Goal: Obtain resource: Download file/media

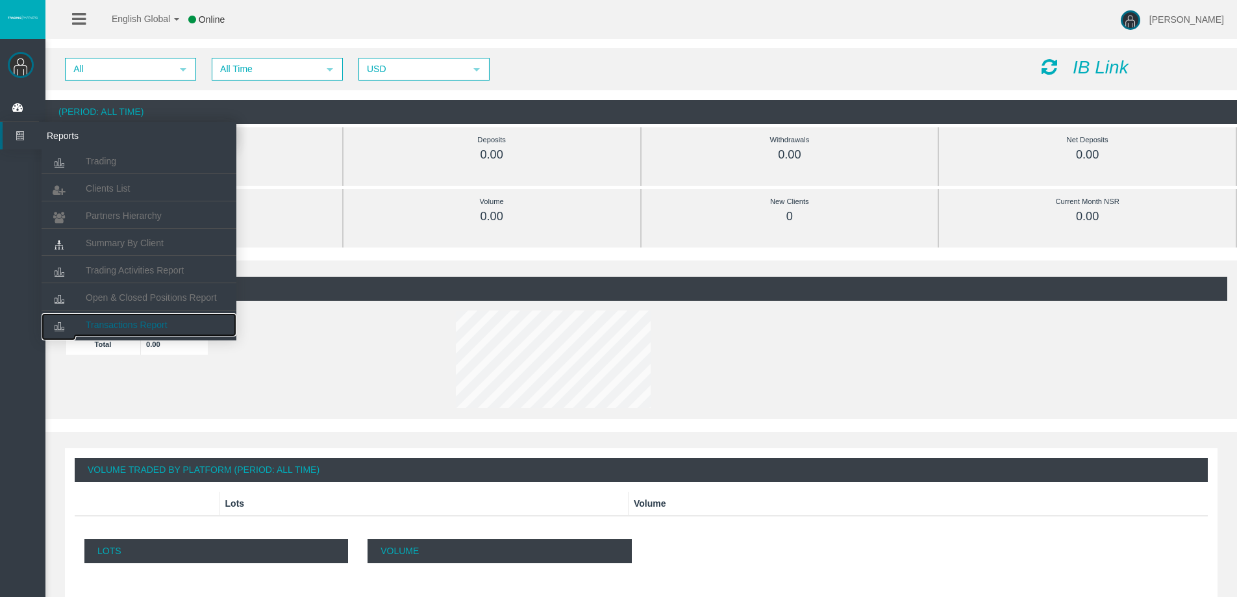
click at [138, 320] on span "Transactions Report" at bounding box center [127, 324] width 82 height 10
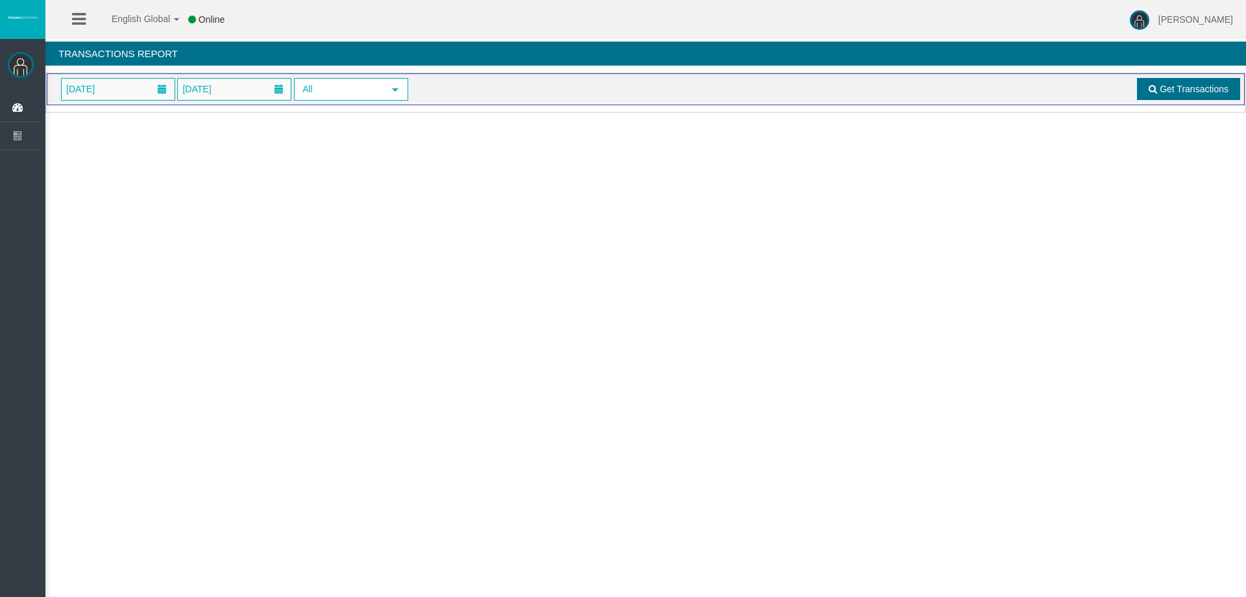
click at [1190, 91] on span "Get Transactions" at bounding box center [1194, 89] width 69 height 10
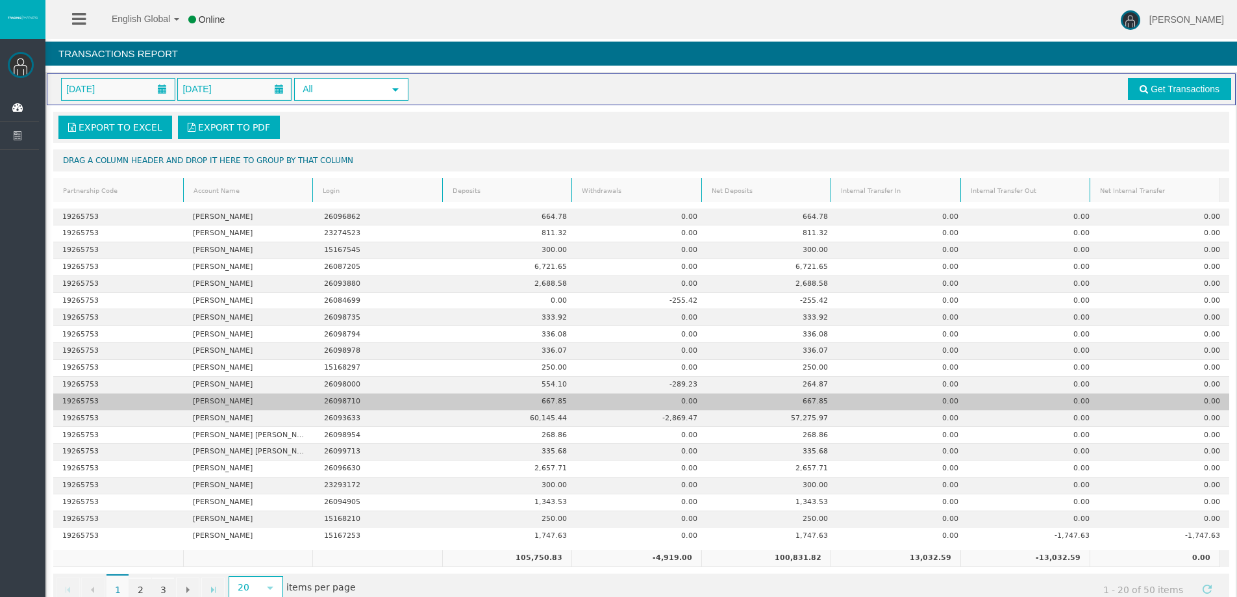
scroll to position [30, 0]
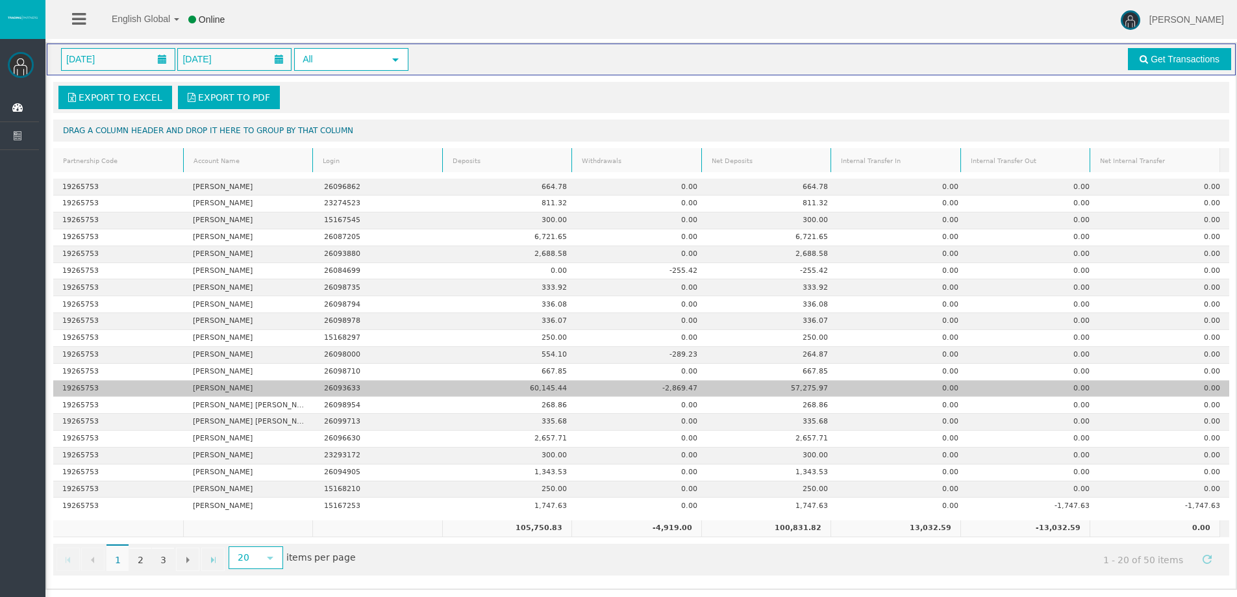
drag, startPoint x: 190, startPoint y: 388, endPoint x: 254, endPoint y: 391, distance: 65.0
click at [254, 391] on td "Gordon Crawford" at bounding box center [249, 388] width 130 height 17
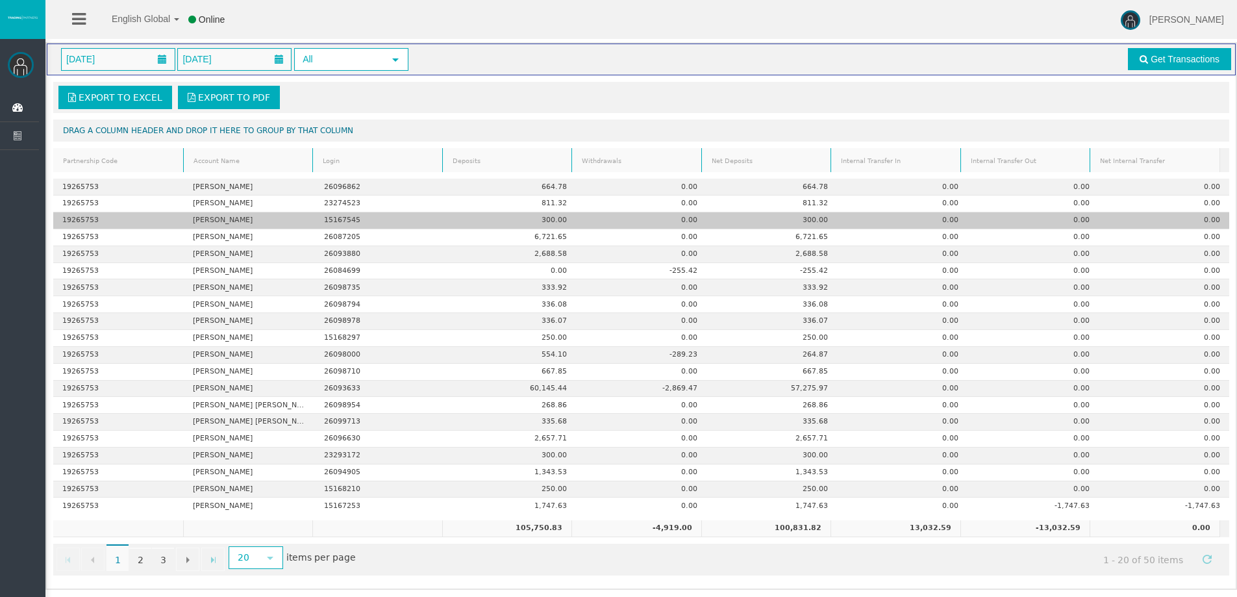
copy td "Gordon Crawford"
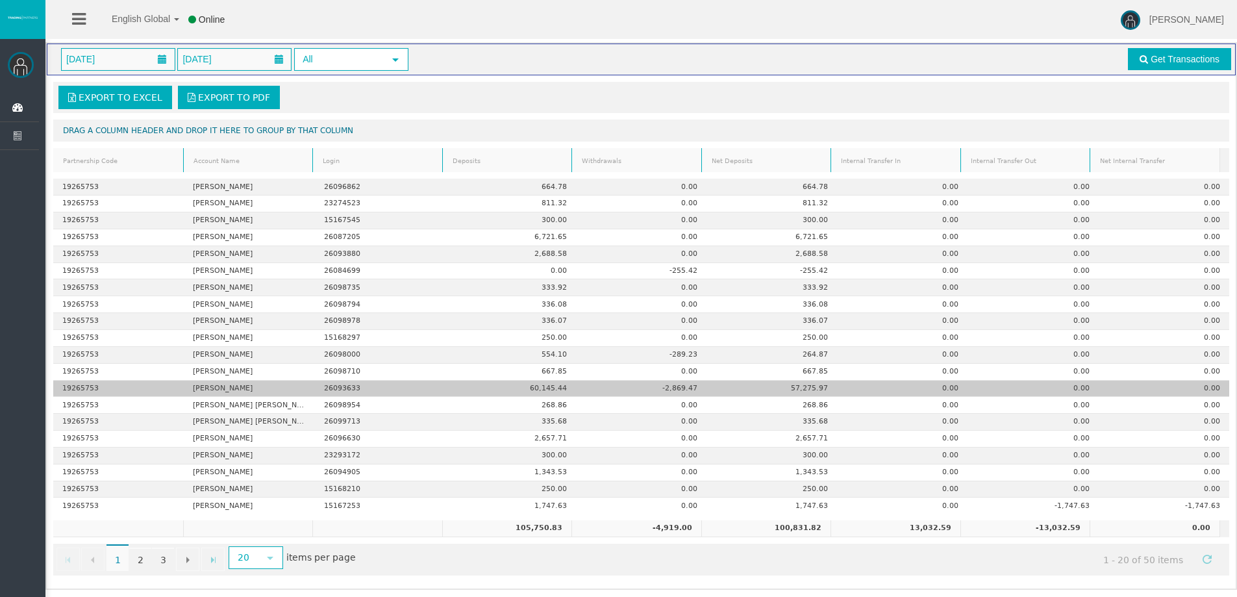
click at [243, 388] on td "Gordon Crawford" at bounding box center [249, 388] width 130 height 17
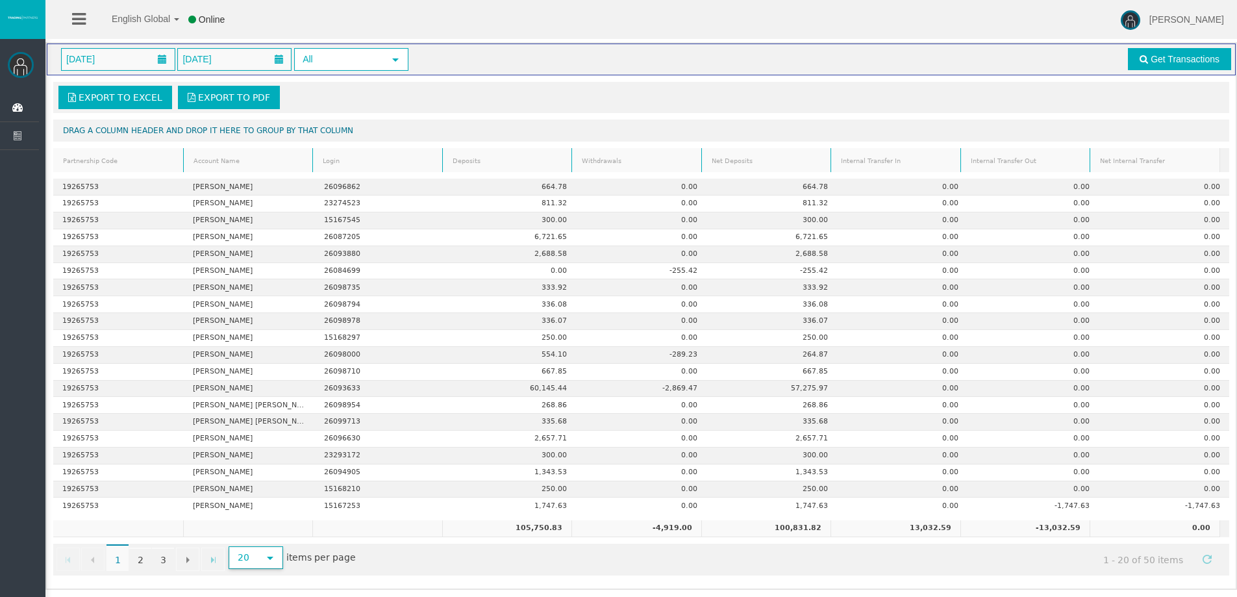
click at [269, 560] on span "select" at bounding box center [270, 557] width 10 height 10
click at [259, 538] on li "500" at bounding box center [254, 529] width 51 height 21
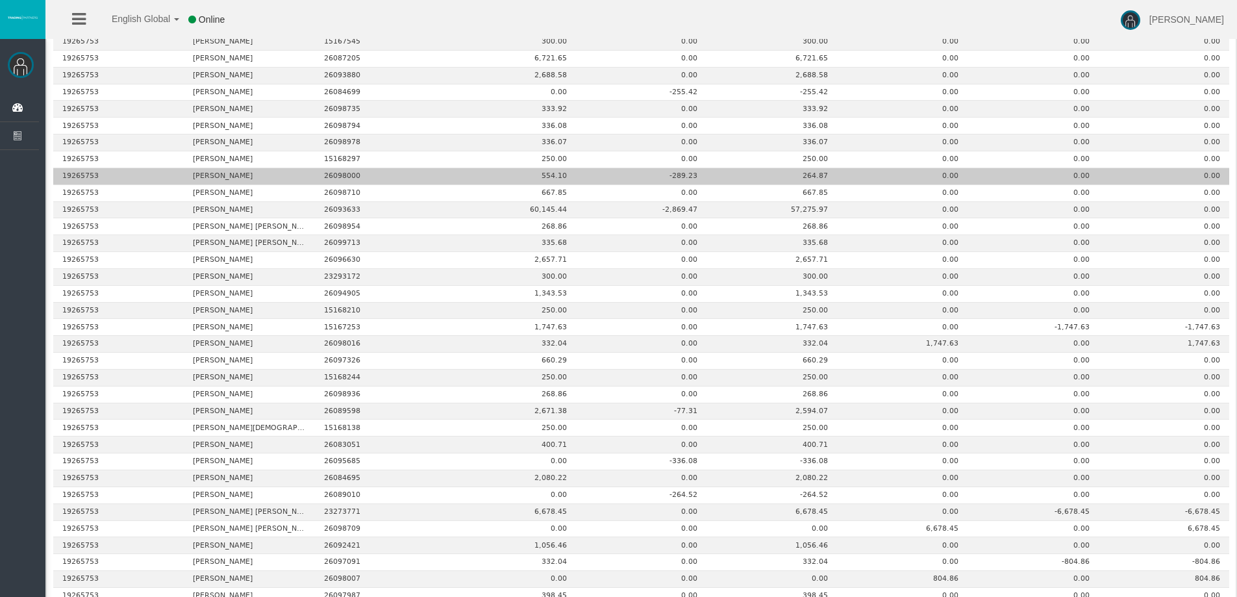
scroll to position [0, 0]
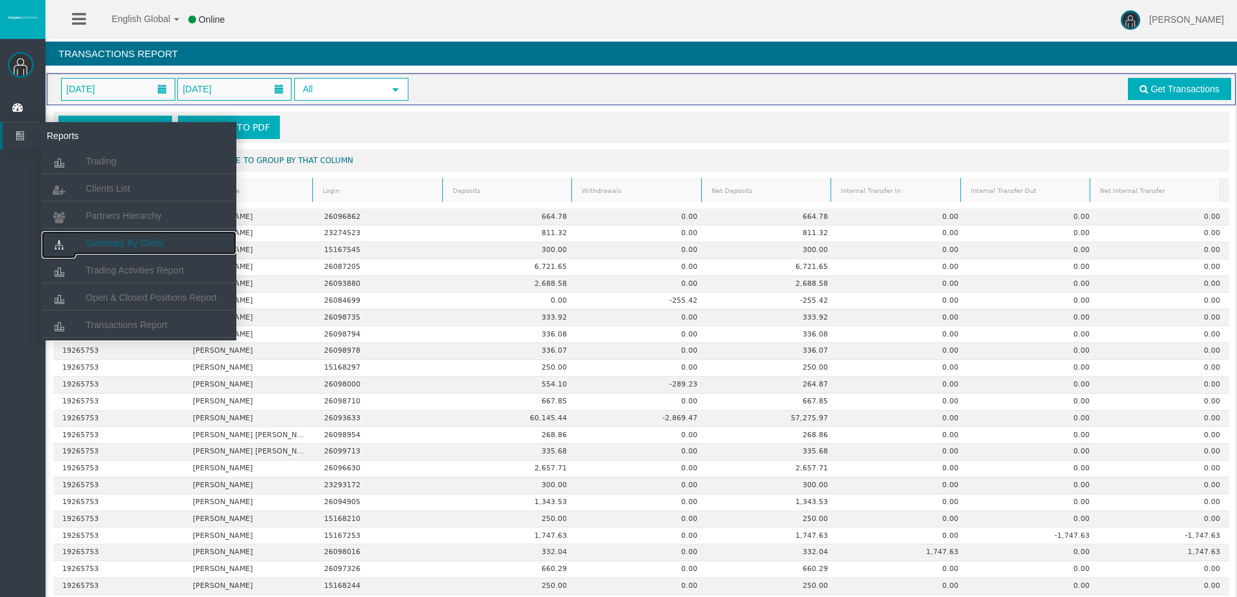
click at [118, 241] on span "Summary By Client" at bounding box center [125, 243] width 78 height 10
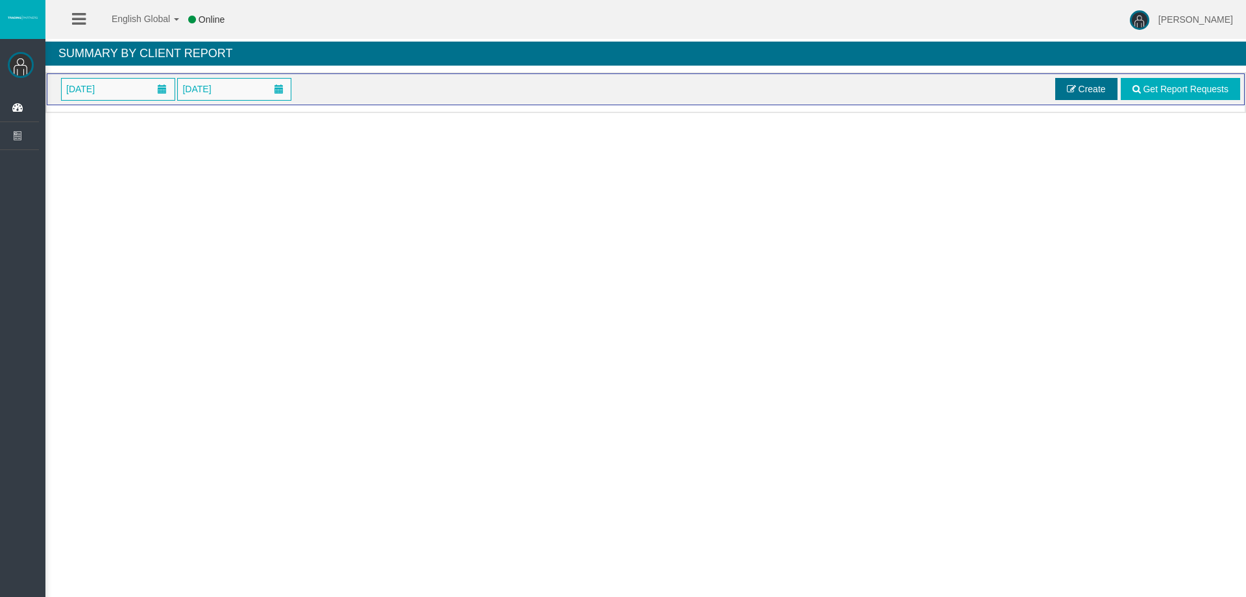
click at [1069, 91] on span at bounding box center [1071, 88] width 9 height 9
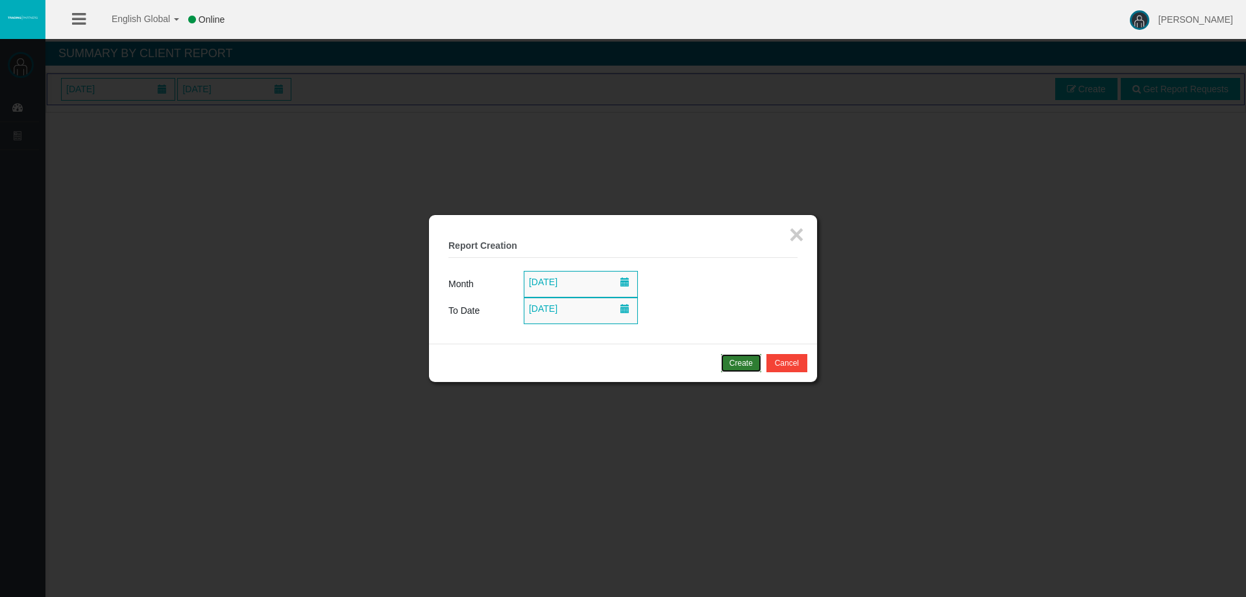
click at [747, 363] on div "Create" at bounding box center [741, 363] width 23 height 12
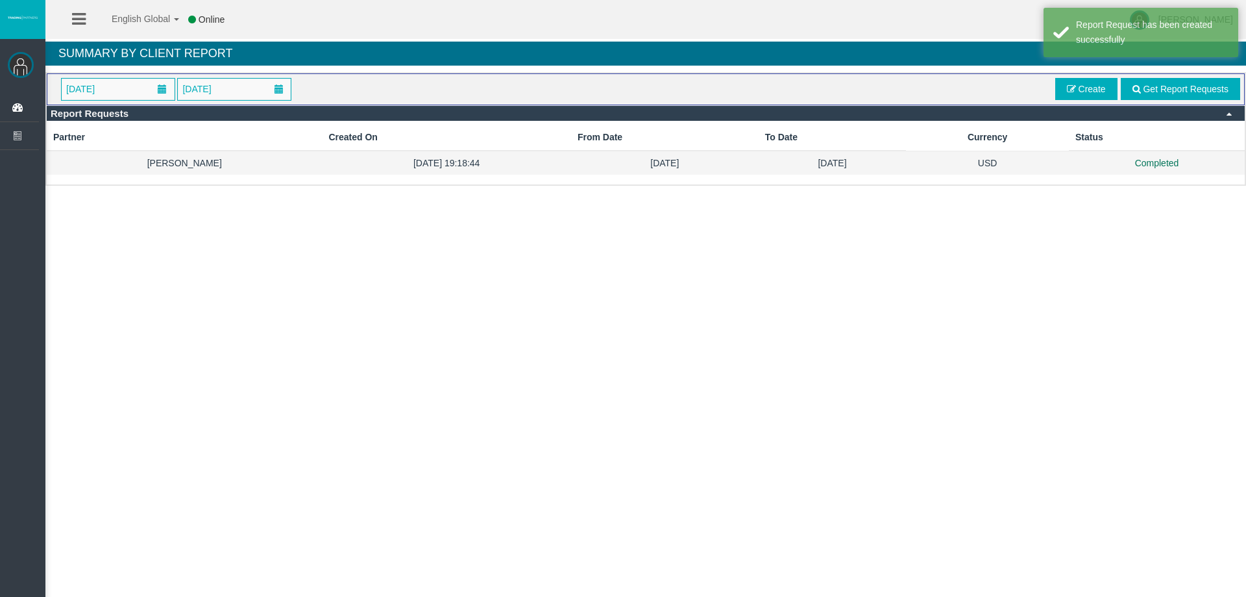
click at [717, 162] on td "01/08/2025" at bounding box center [665, 163] width 188 height 24
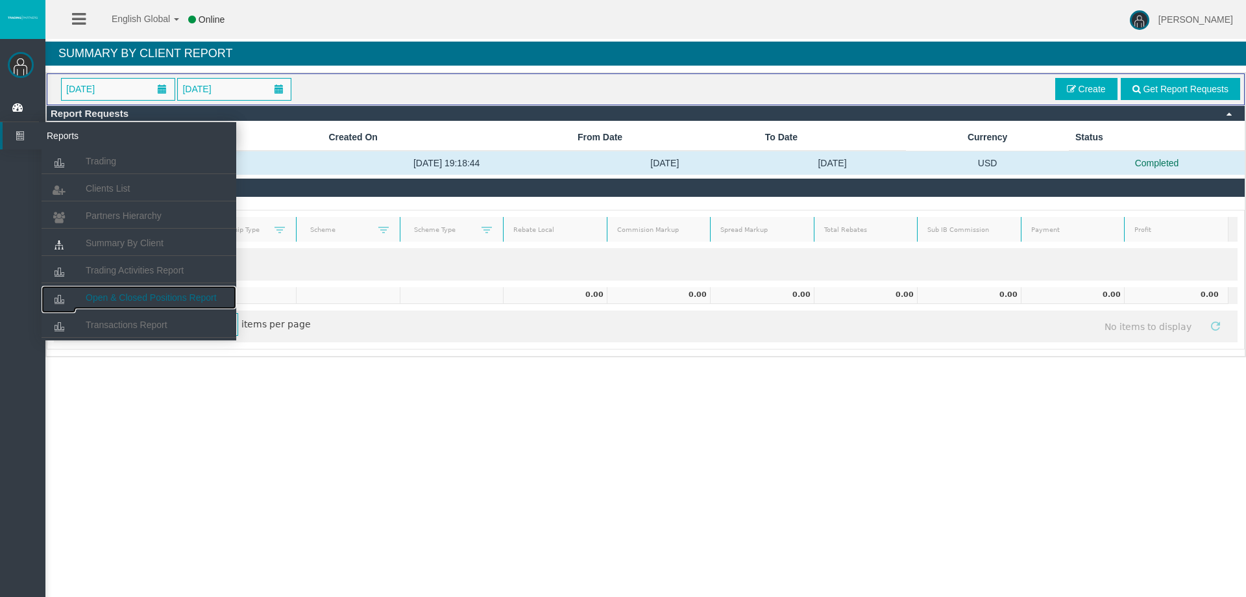
click at [155, 299] on span "Open & Closed Positions Report" at bounding box center [151, 297] width 131 height 10
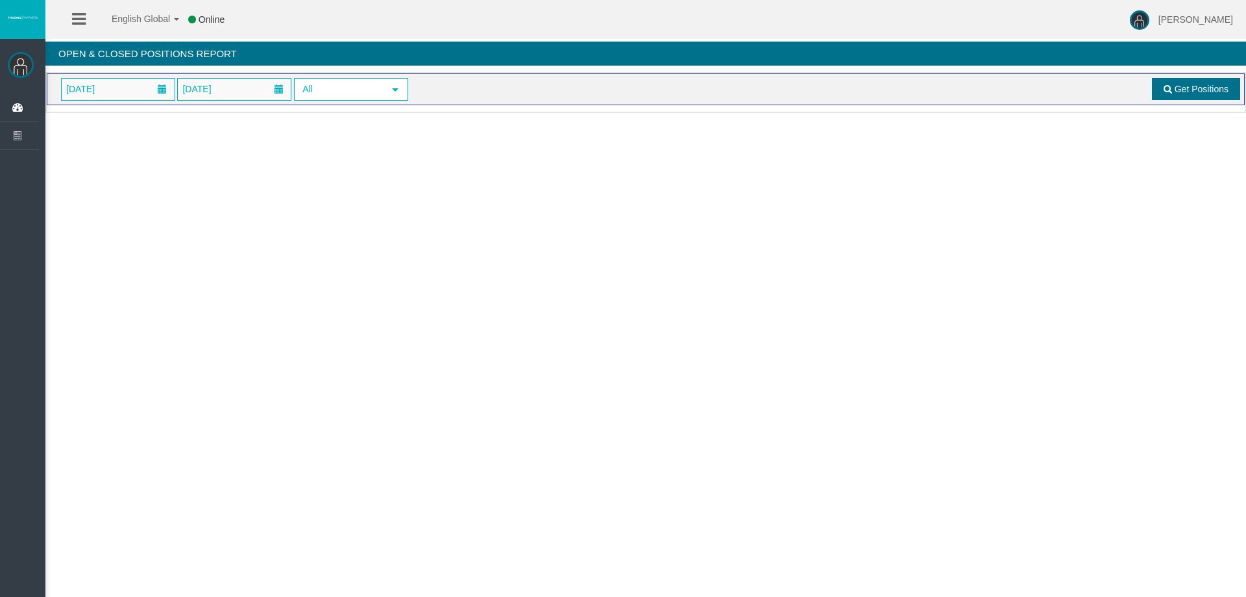
click at [1178, 90] on span "Get Positions" at bounding box center [1202, 89] width 54 height 10
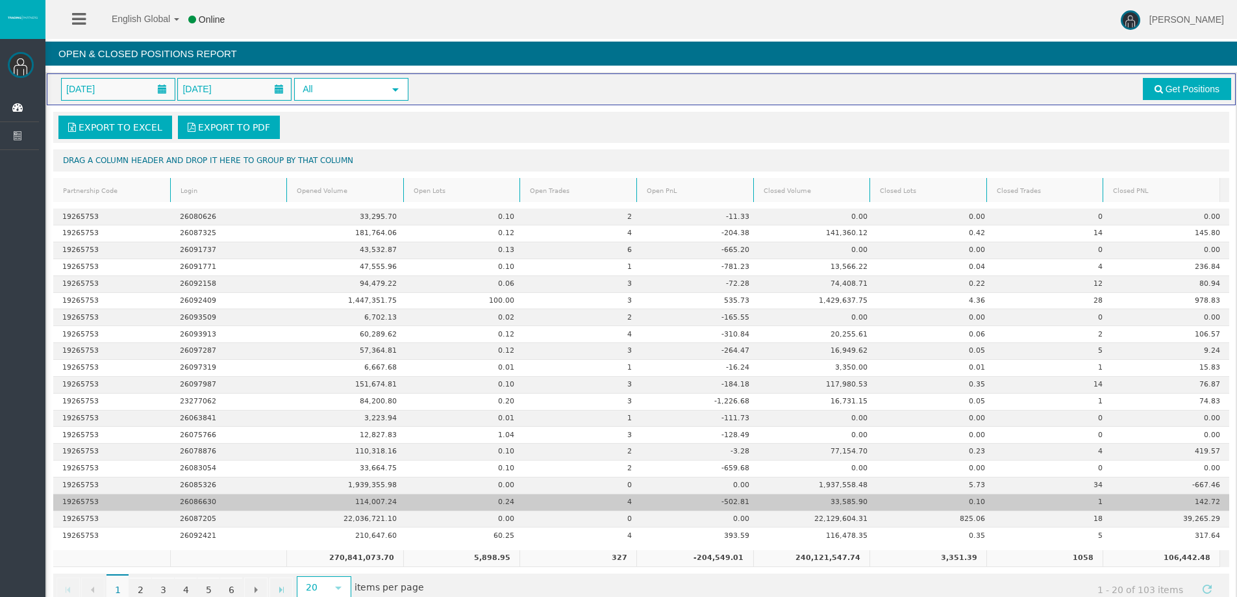
scroll to position [30, 0]
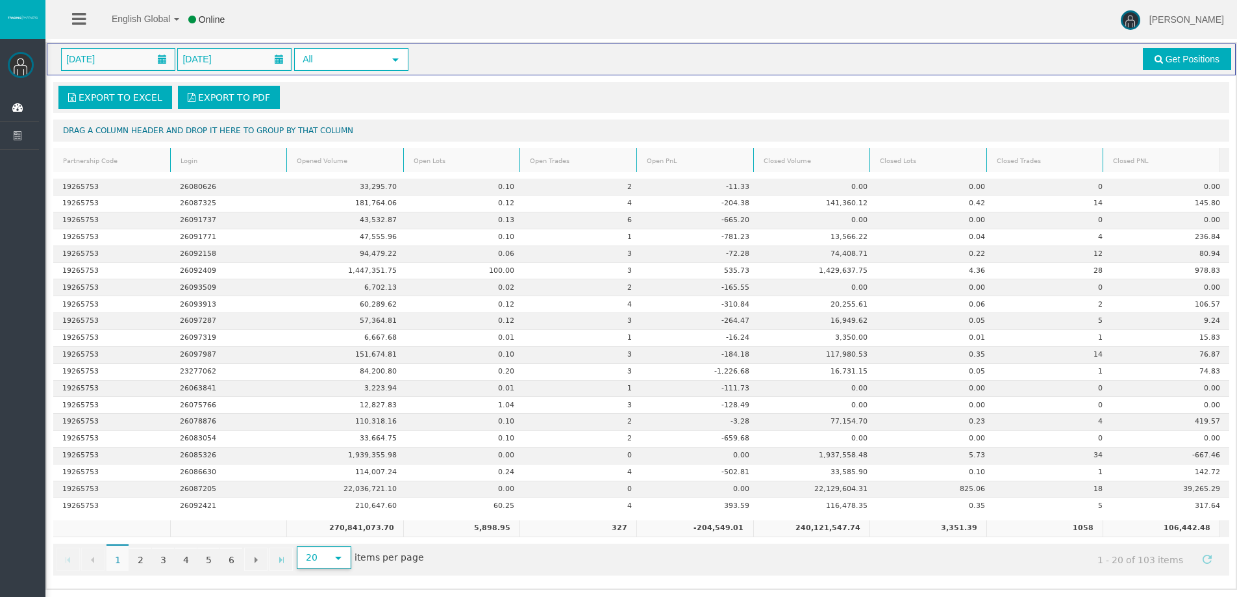
click at [340, 556] on span "select" at bounding box center [338, 557] width 10 height 10
click at [328, 530] on li "500" at bounding box center [322, 529] width 51 height 21
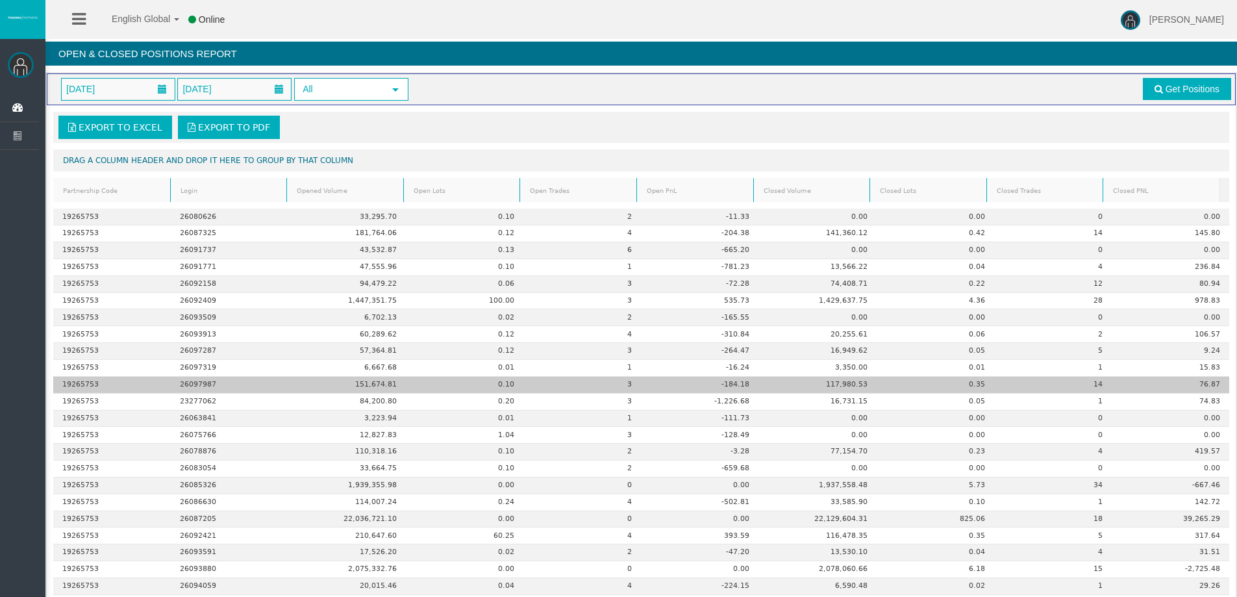
scroll to position [65, 0]
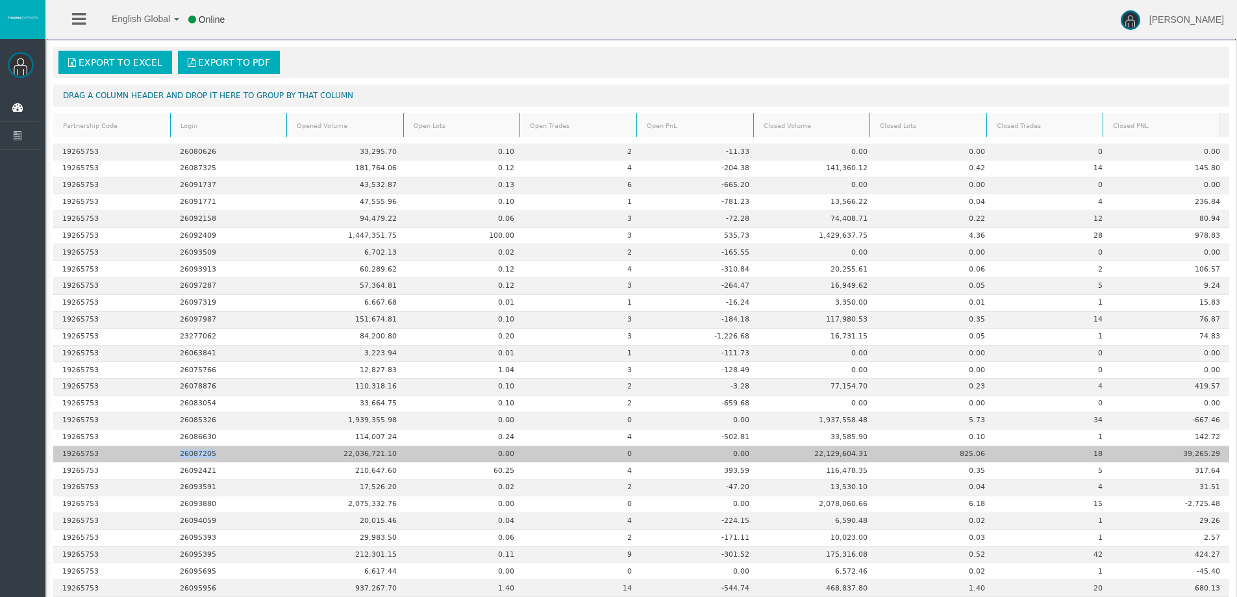
drag, startPoint x: 225, startPoint y: 452, endPoint x: 177, endPoint y: 456, distance: 48.2
click at [177, 456] on td "26087205" at bounding box center [230, 454] width 118 height 17
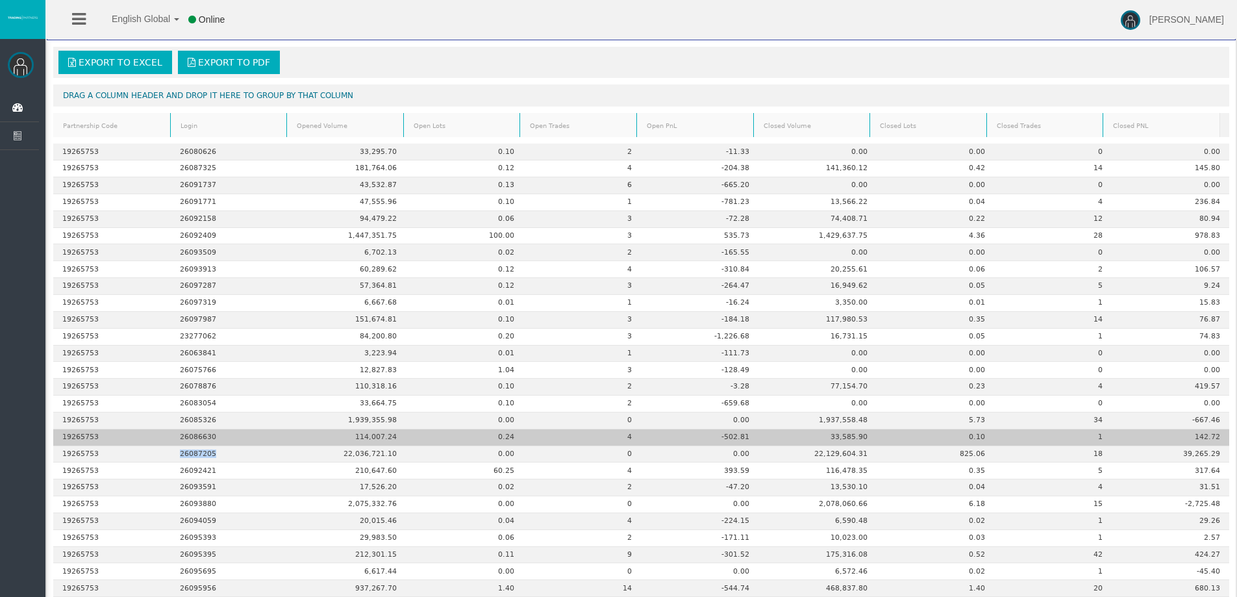
copy td "26087205"
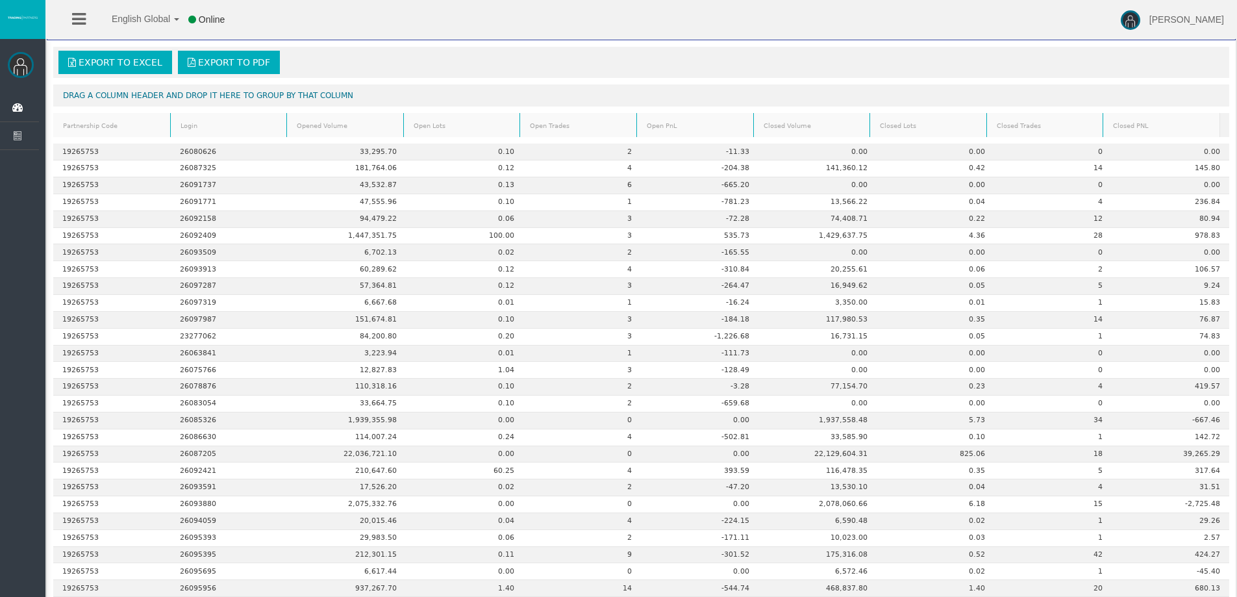
click at [760, 68] on div "Export to Excel Export to PDF" at bounding box center [641, 62] width 1168 height 23
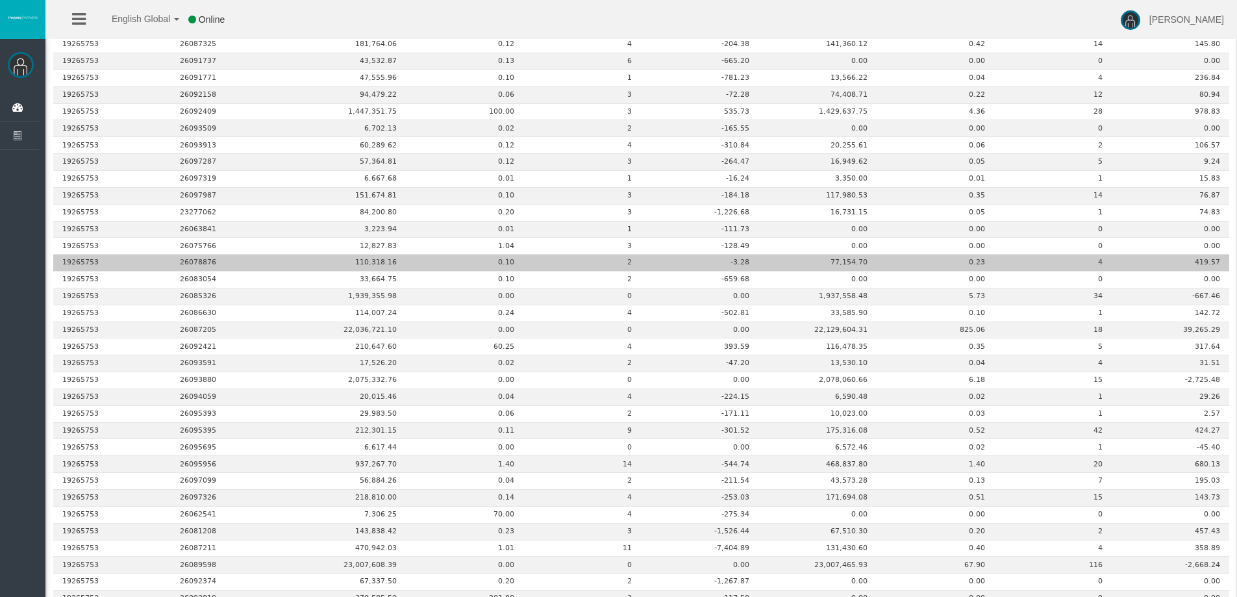
scroll to position [0, 0]
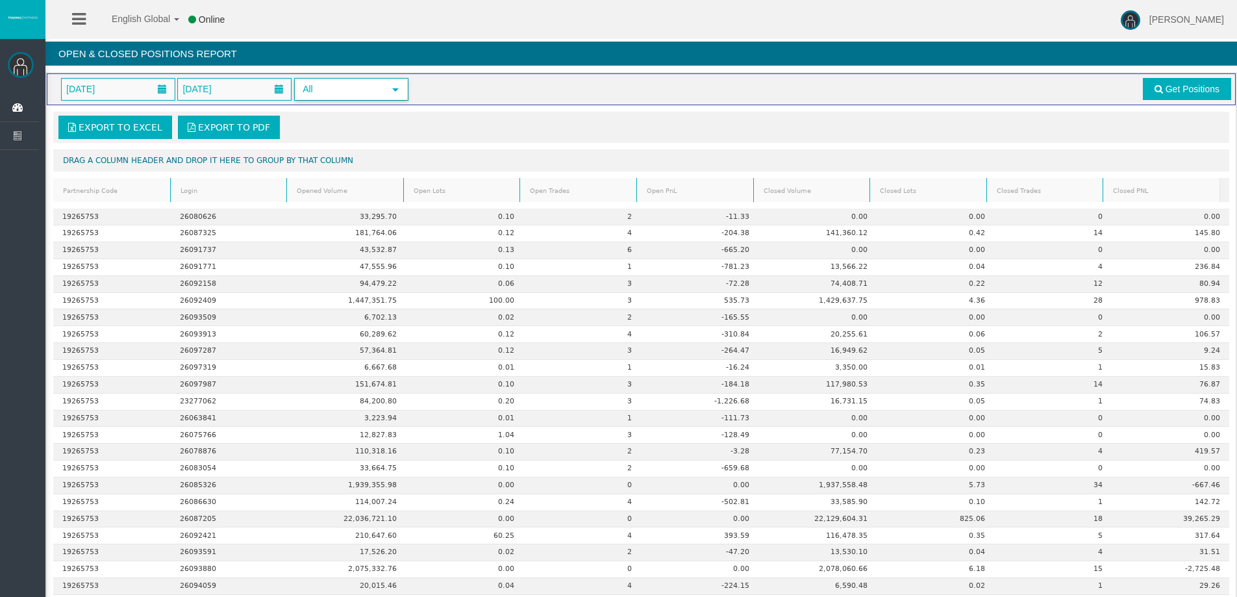
click at [389, 86] on span "select" at bounding box center [395, 89] width 23 height 20
click at [501, 127] on div "Export to Excel Export to PDF" at bounding box center [641, 127] width 1168 height 23
click at [500, 86] on div "01/08/2025 12/08/2025 All select" at bounding box center [395, 89] width 688 height 23
click at [505, 30] on div "English Global 简体中文 English Global 日本語 한국어 Online Serhii Bielal Help Log Out" at bounding box center [618, 19] width 1237 height 39
